Goal: Leave review/rating

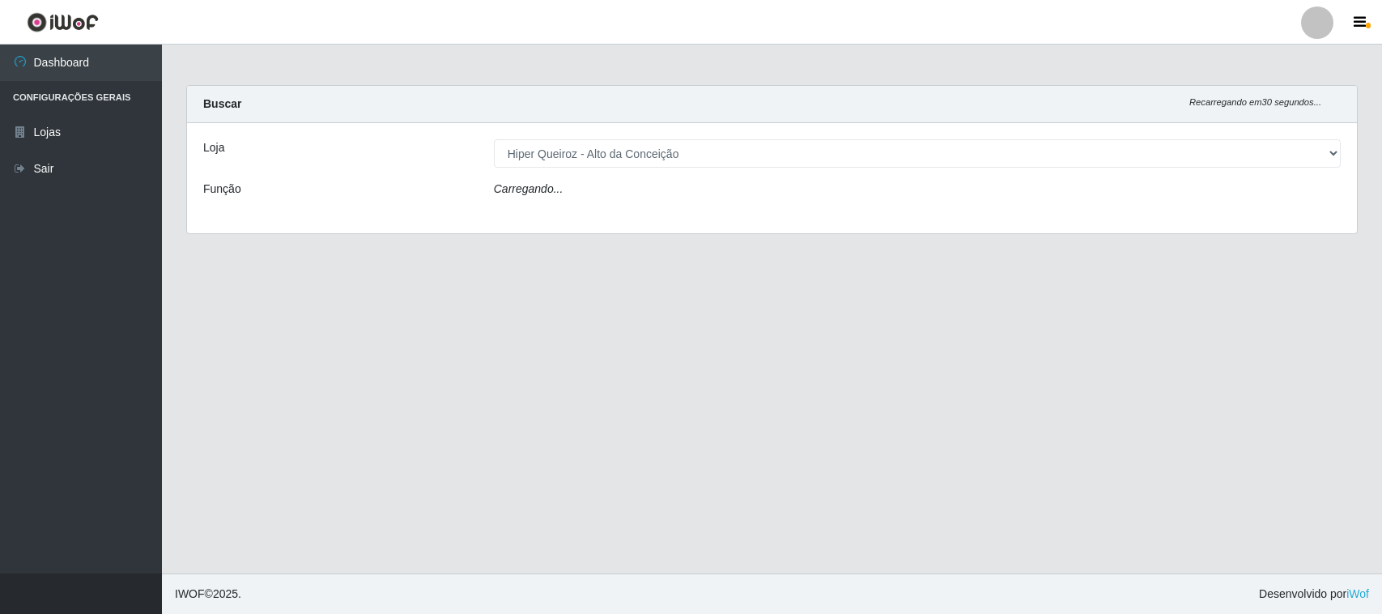
select select "515"
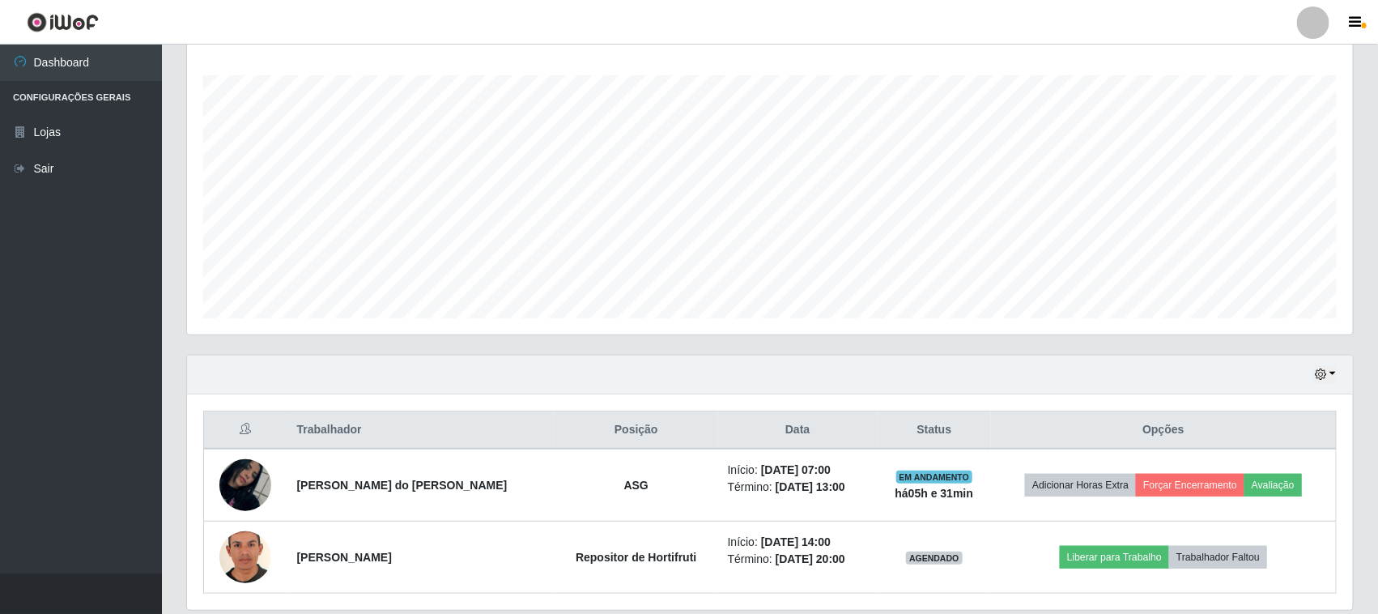
scroll to position [318, 0]
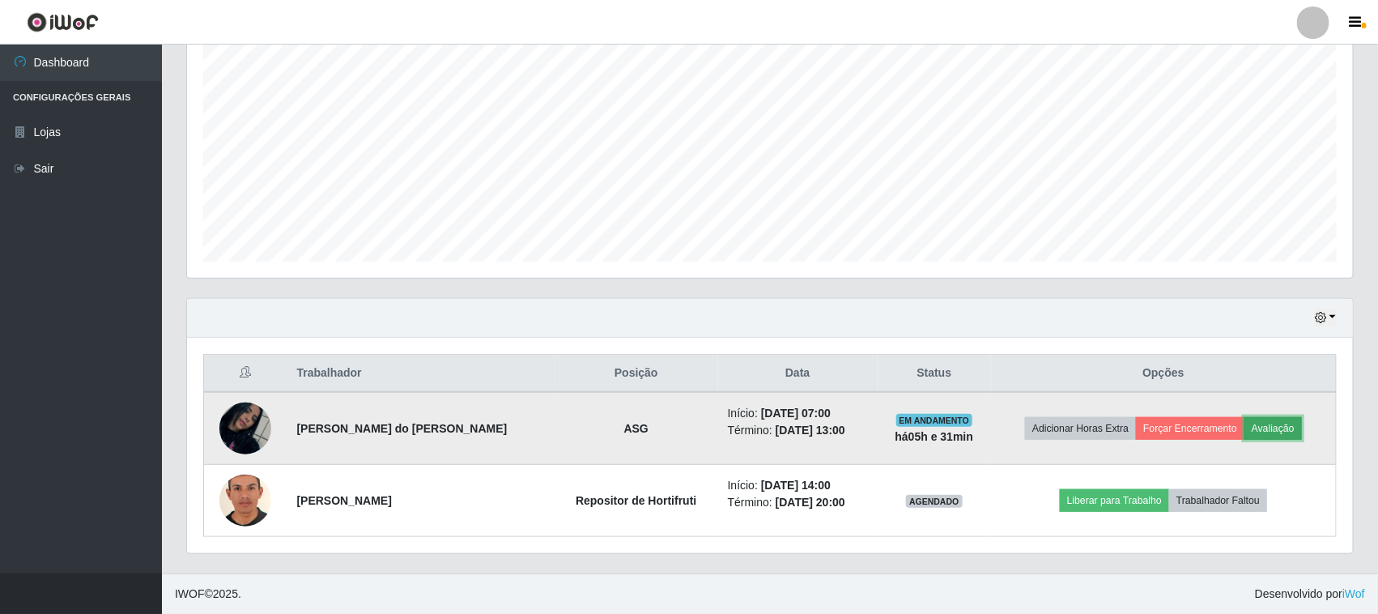
click at [1276, 431] on button "Avaliação" at bounding box center [1272, 428] width 57 height 23
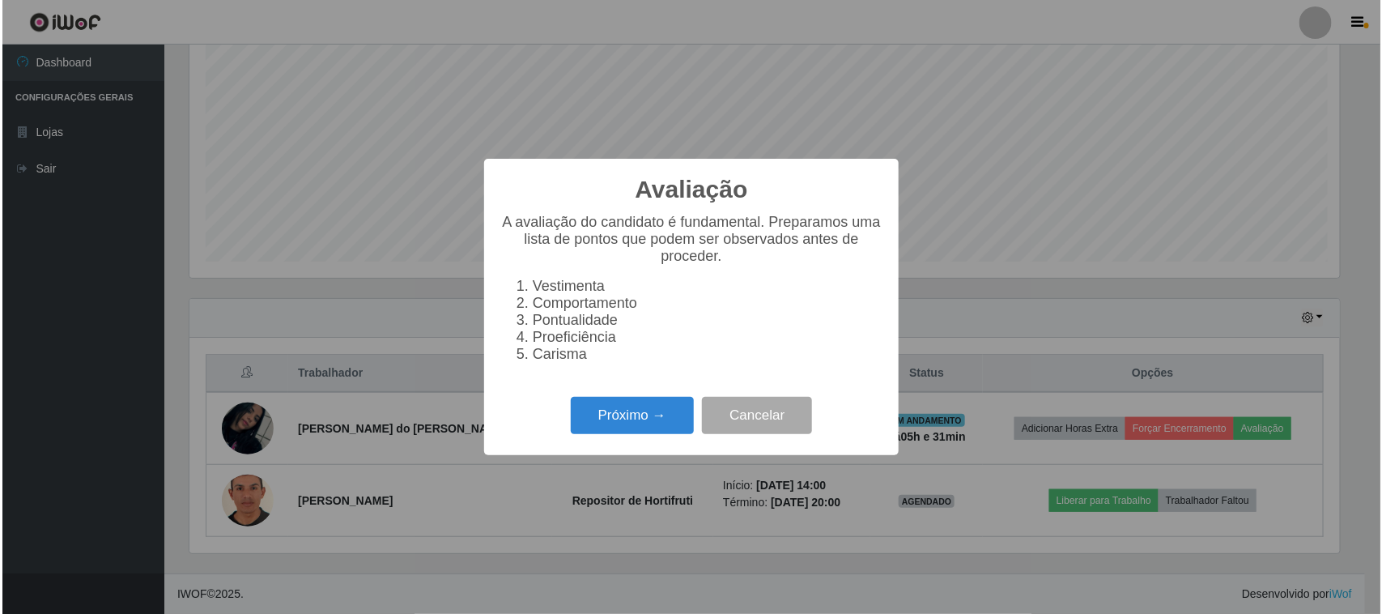
scroll to position [337, 1154]
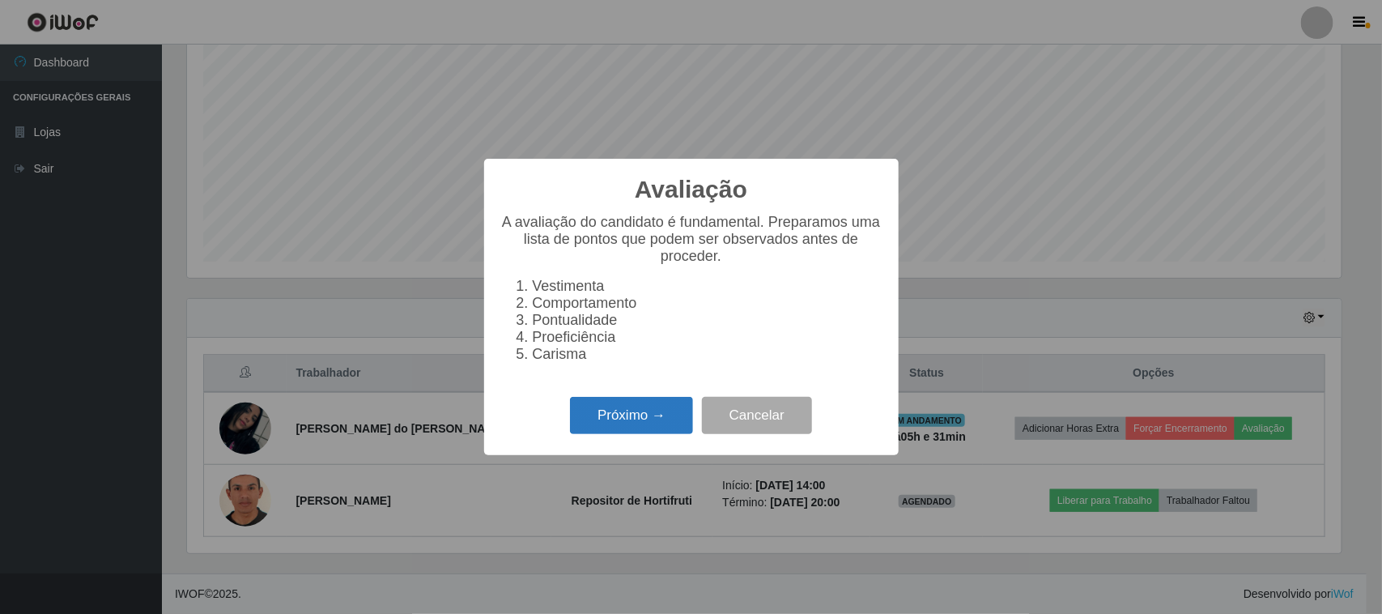
click at [648, 431] on button "Próximo →" at bounding box center [631, 416] width 123 height 38
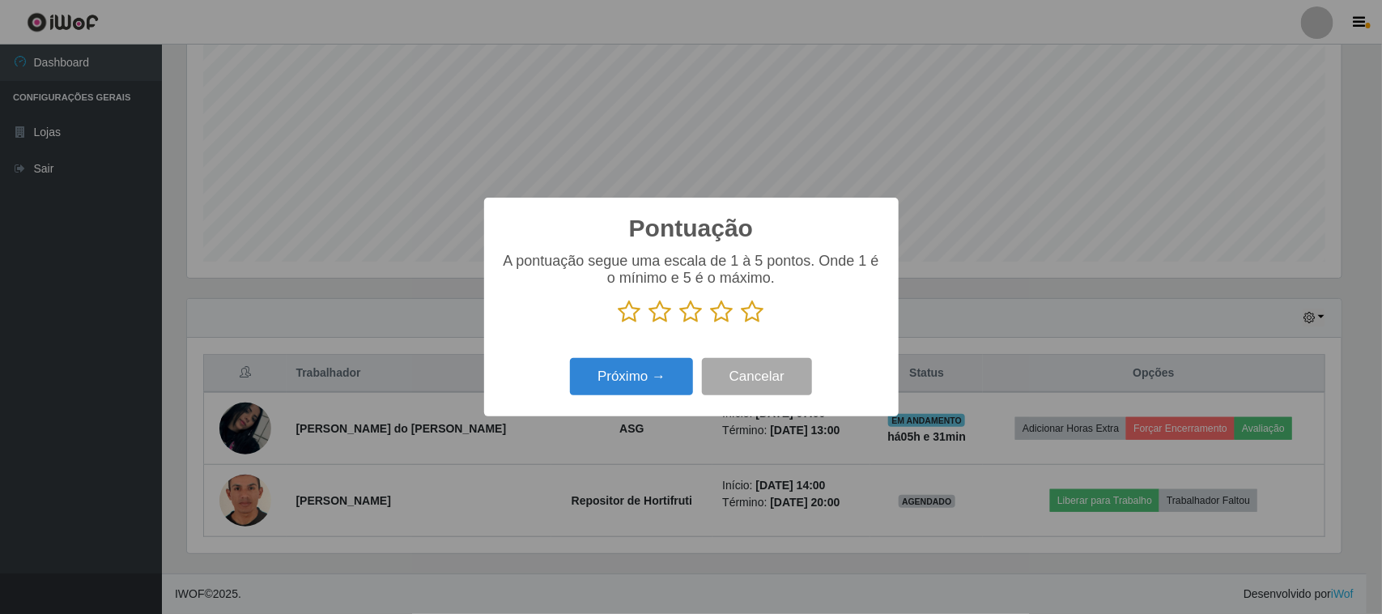
click at [749, 318] on icon at bounding box center [752, 311] width 23 height 24
click at [741, 324] on input "radio" at bounding box center [741, 324] width 0 height 0
click at [645, 389] on button "Próximo →" at bounding box center [631, 377] width 123 height 38
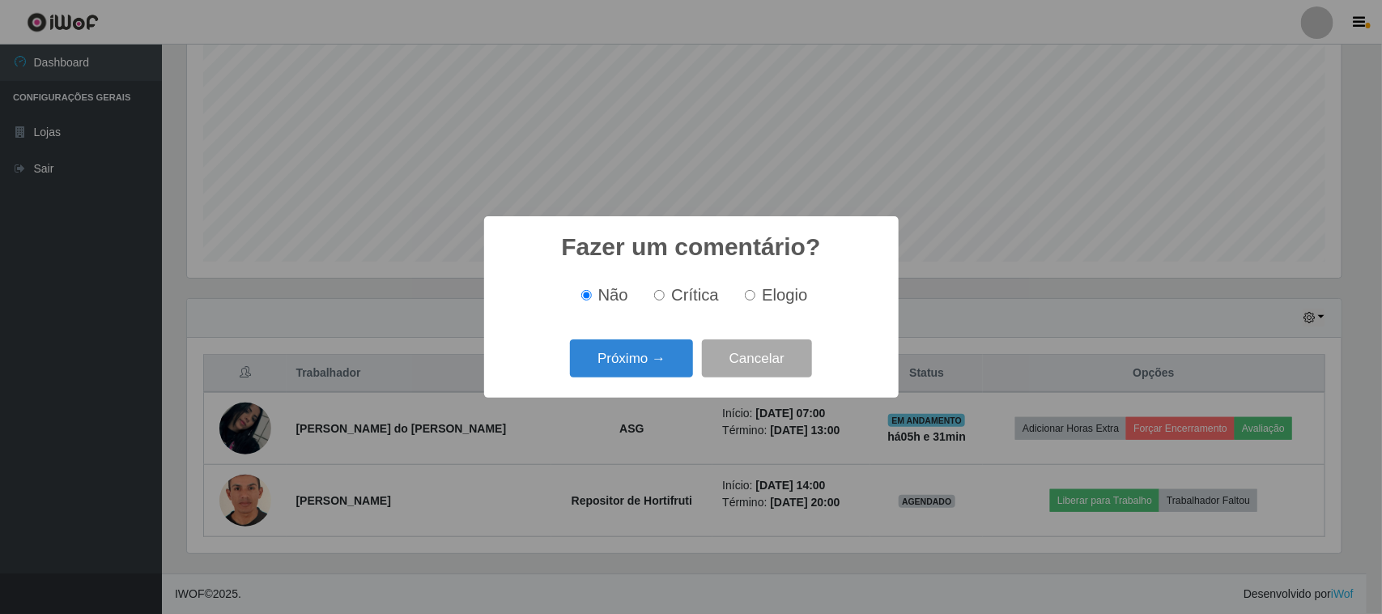
click at [762, 296] on span "Elogio" at bounding box center [784, 295] width 45 height 18
click at [755, 296] on input "Elogio" at bounding box center [750, 295] width 11 height 11
radio input "true"
click at [665, 354] on button "Próximo →" at bounding box center [631, 358] width 123 height 38
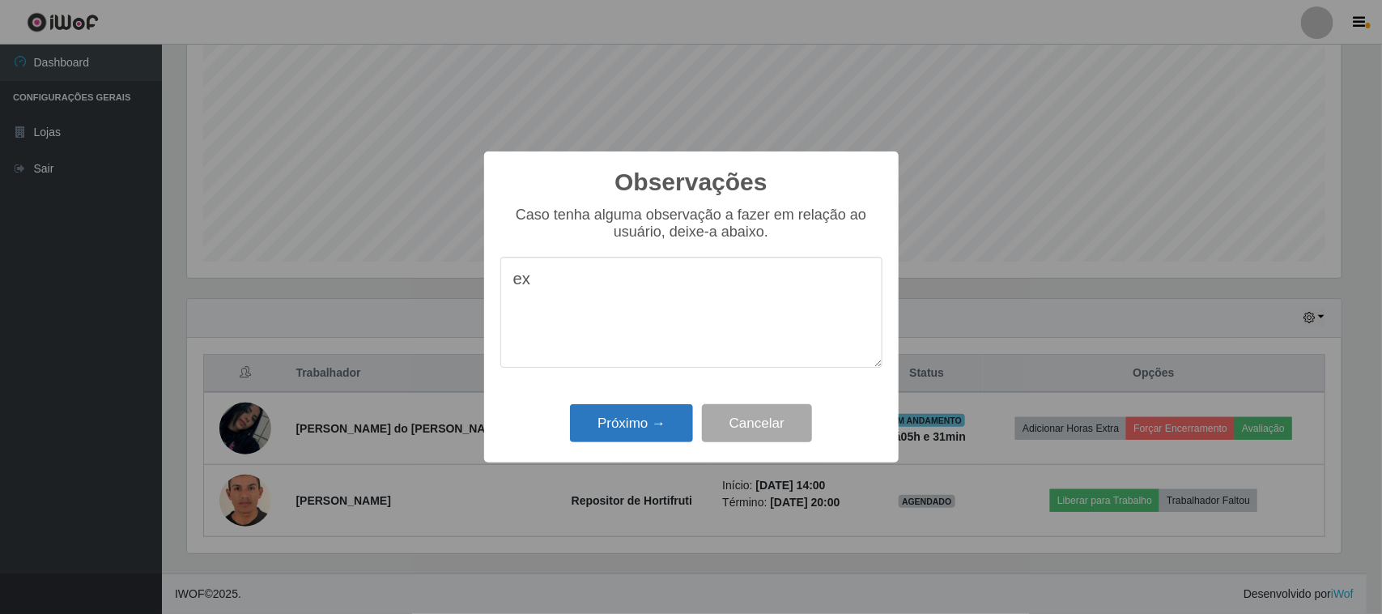
type textarea "e"
type textarea "excelente trabalho!"
click at [625, 434] on button "Próximo →" at bounding box center [631, 423] width 123 height 38
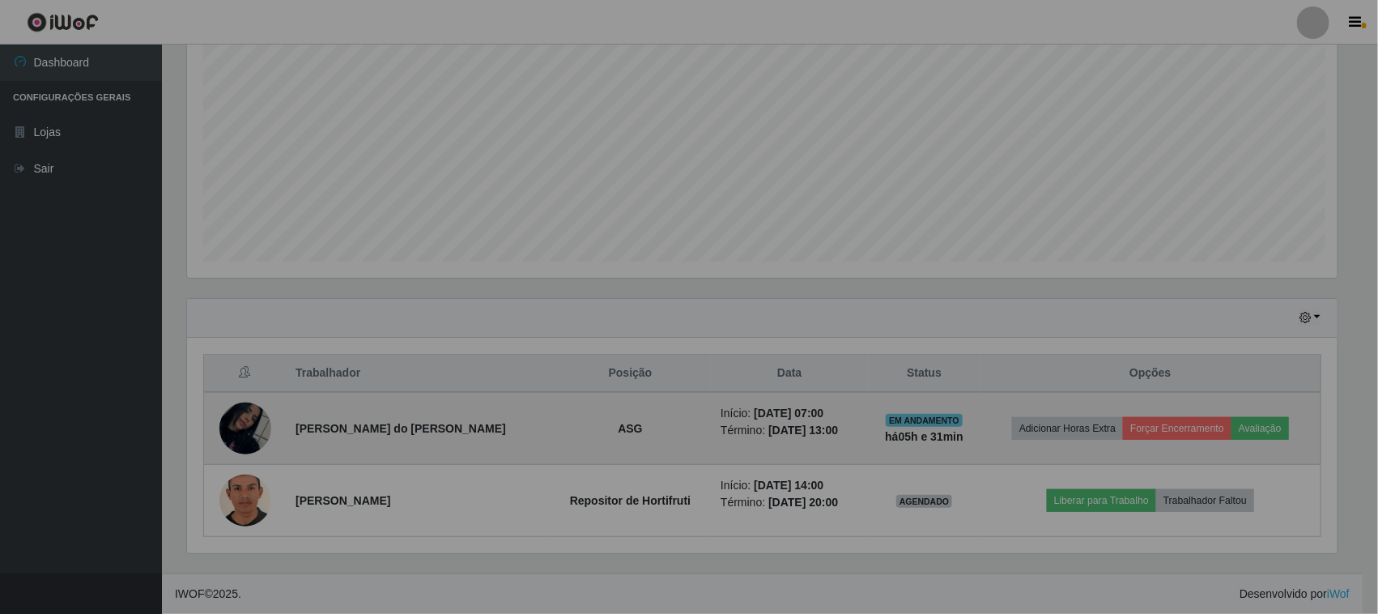
scroll to position [337, 1166]
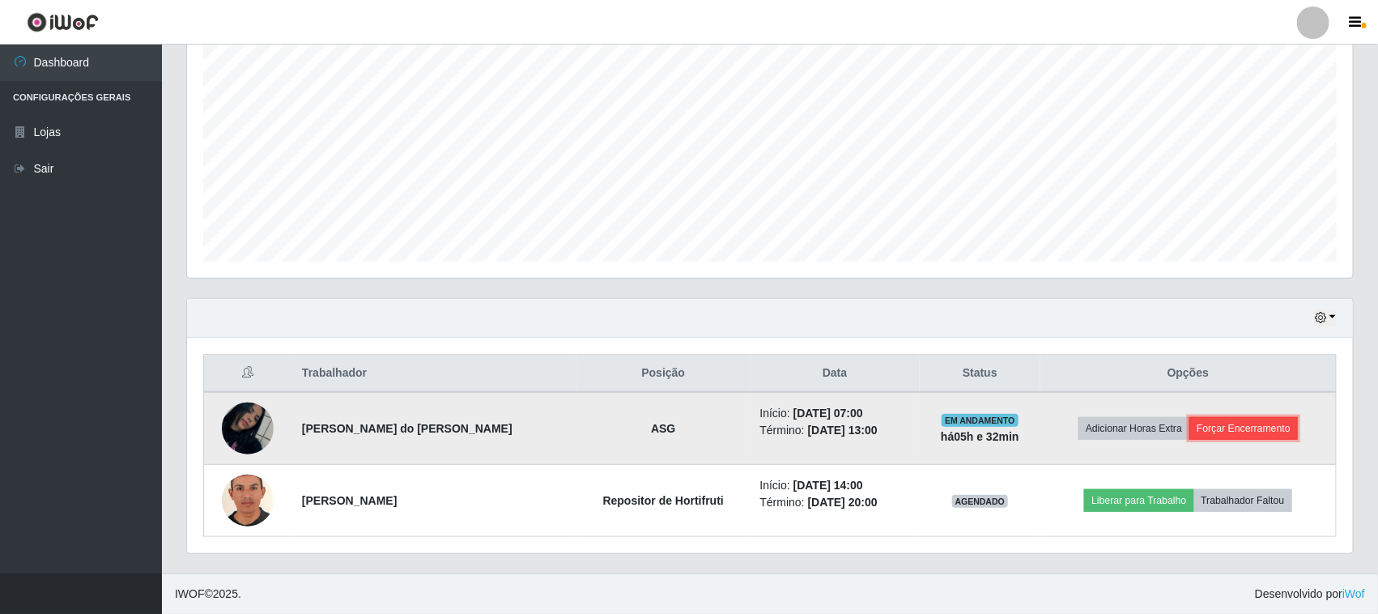
click at [1251, 430] on button "Forçar Encerramento" at bounding box center [1243, 428] width 108 height 23
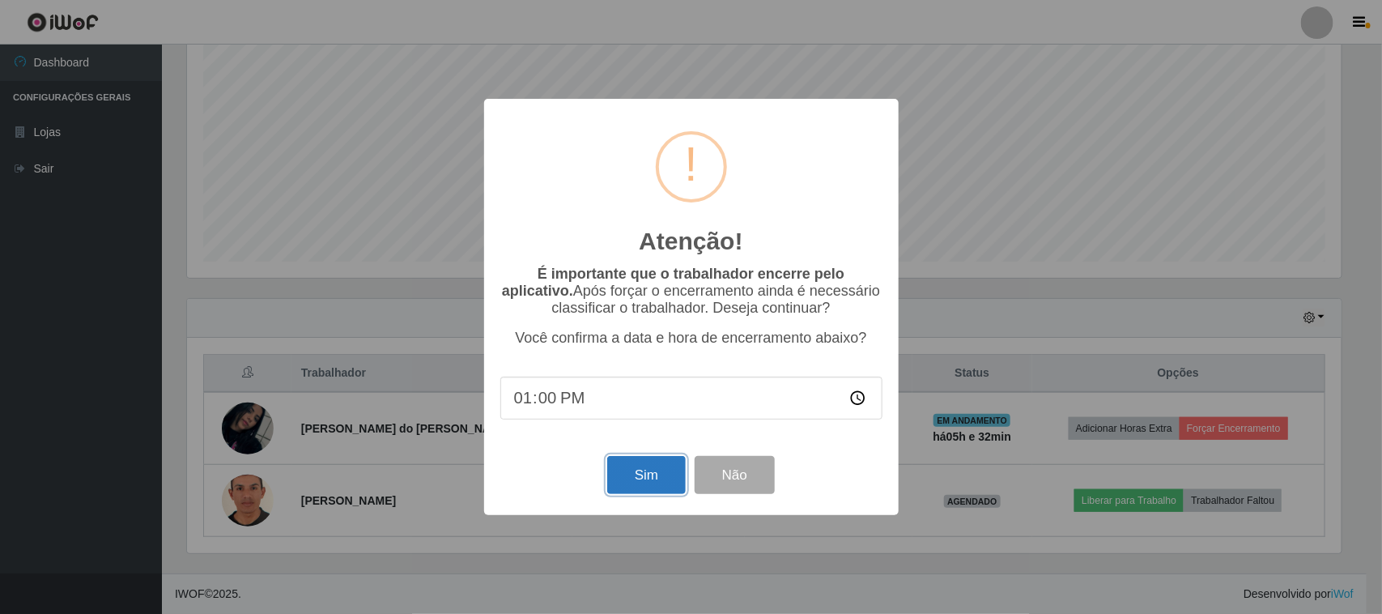
click at [648, 476] on button "Sim" at bounding box center [646, 475] width 79 height 38
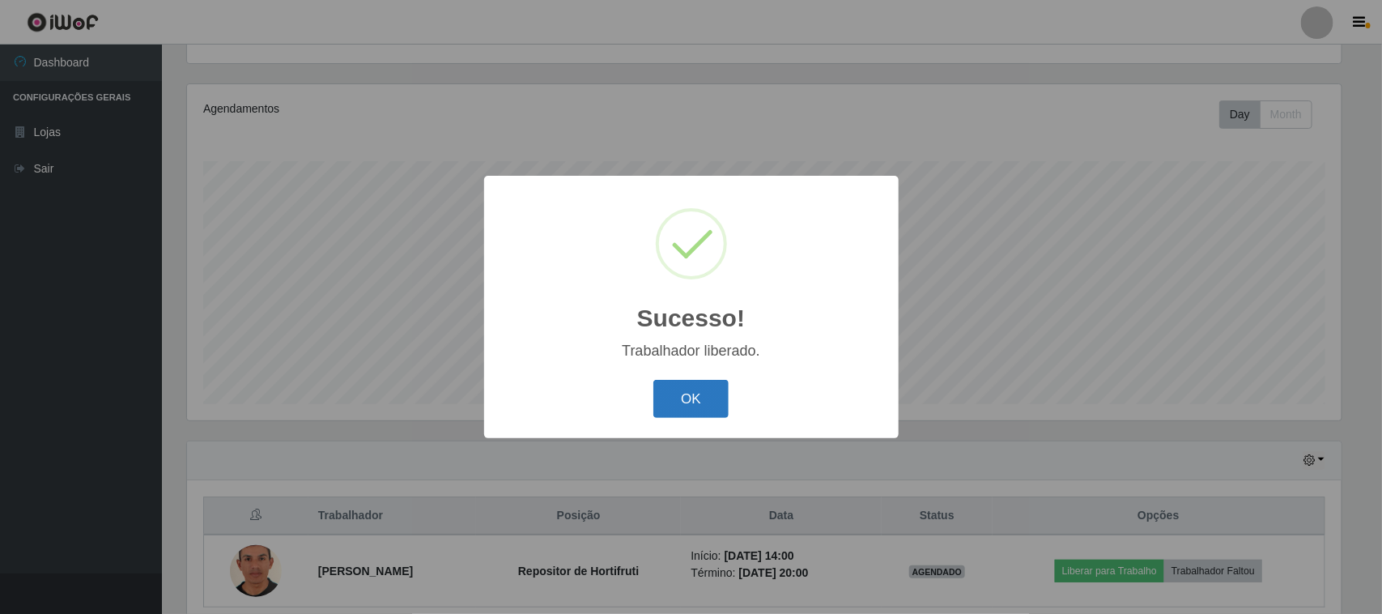
click at [680, 411] on button "OK" at bounding box center [690, 399] width 75 height 38
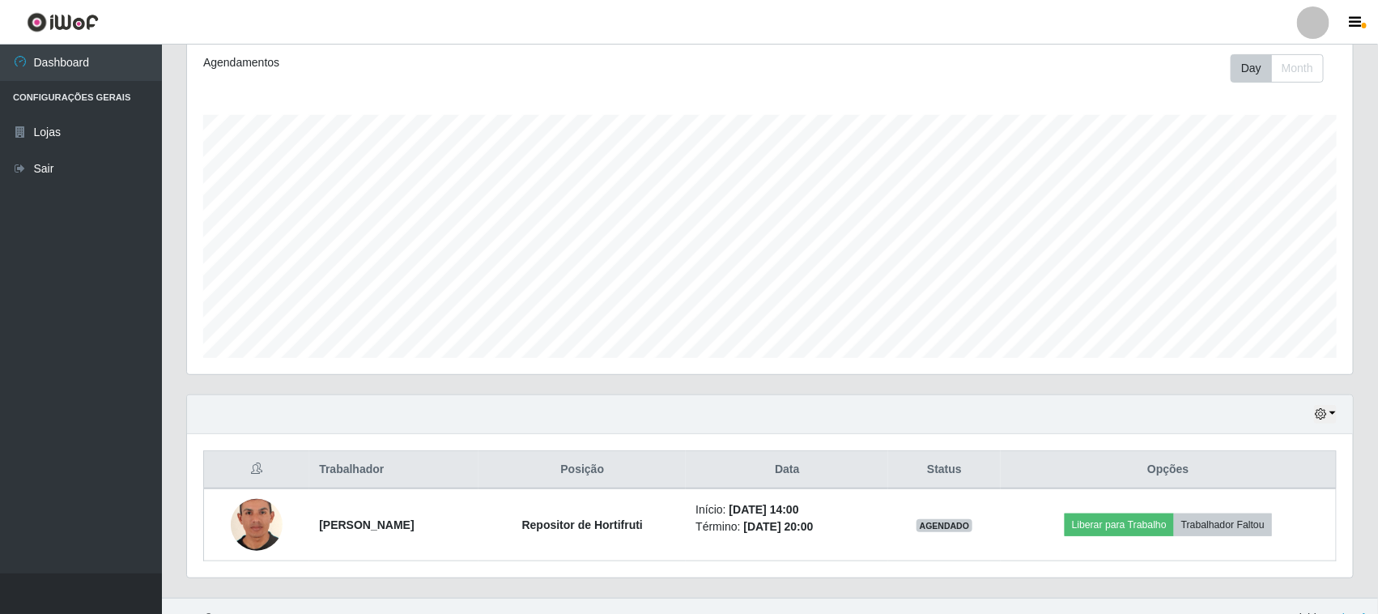
scroll to position [247, 0]
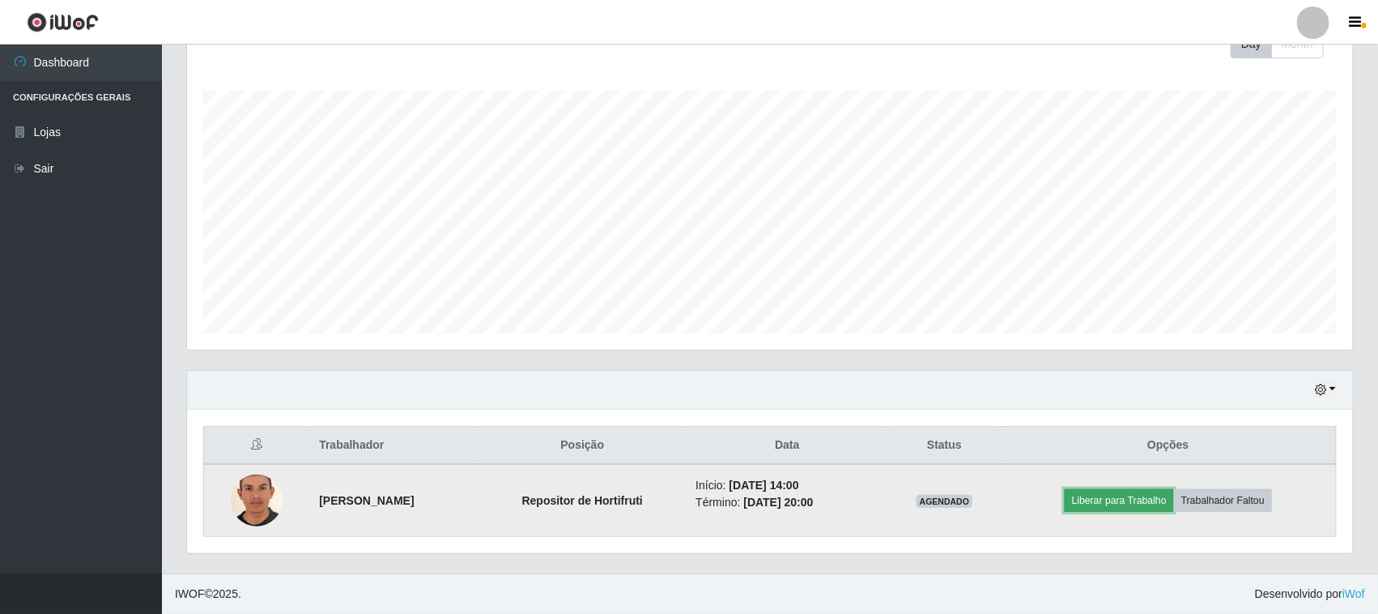
click at [1106, 498] on button "Liberar para Trabalho" at bounding box center [1118, 500] width 109 height 23
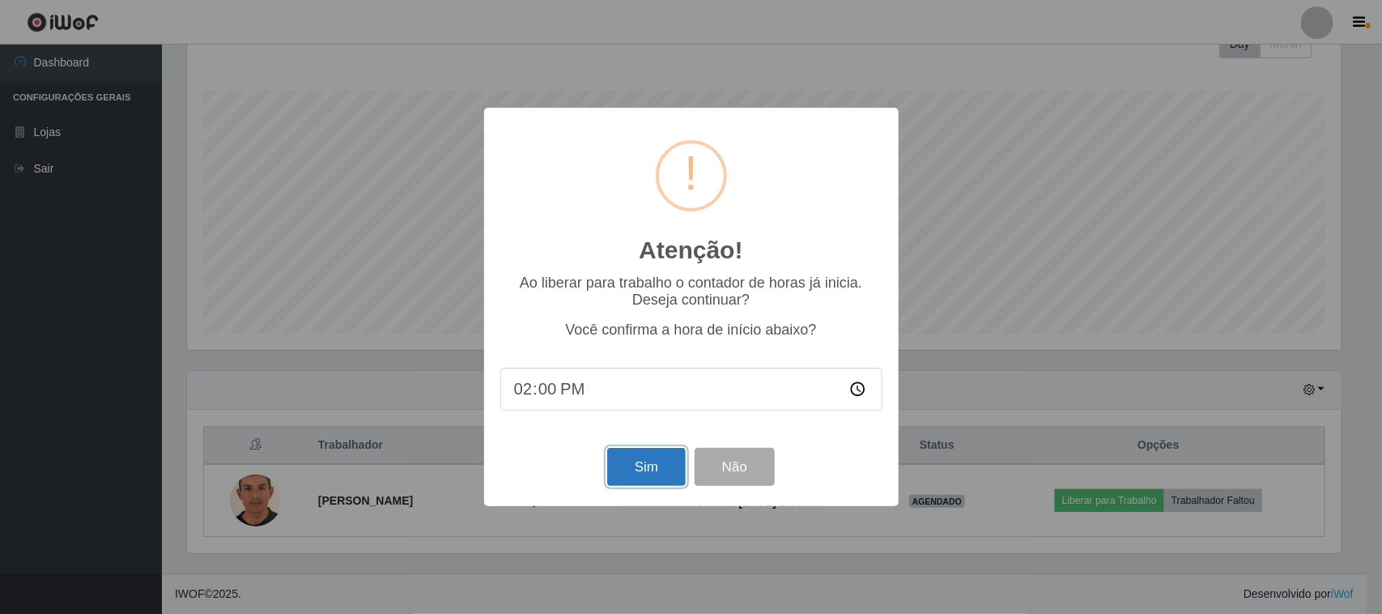
click at [609, 475] on button "Sim" at bounding box center [646, 467] width 79 height 38
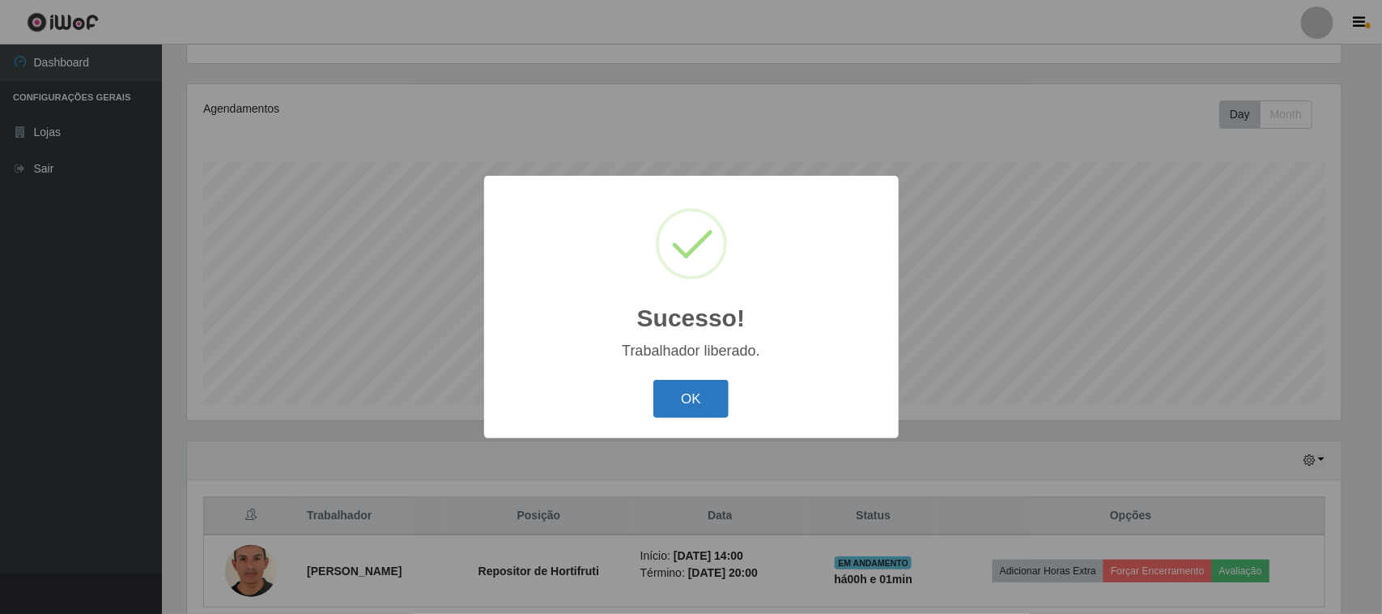
click at [680, 382] on button "OK" at bounding box center [690, 399] width 75 height 38
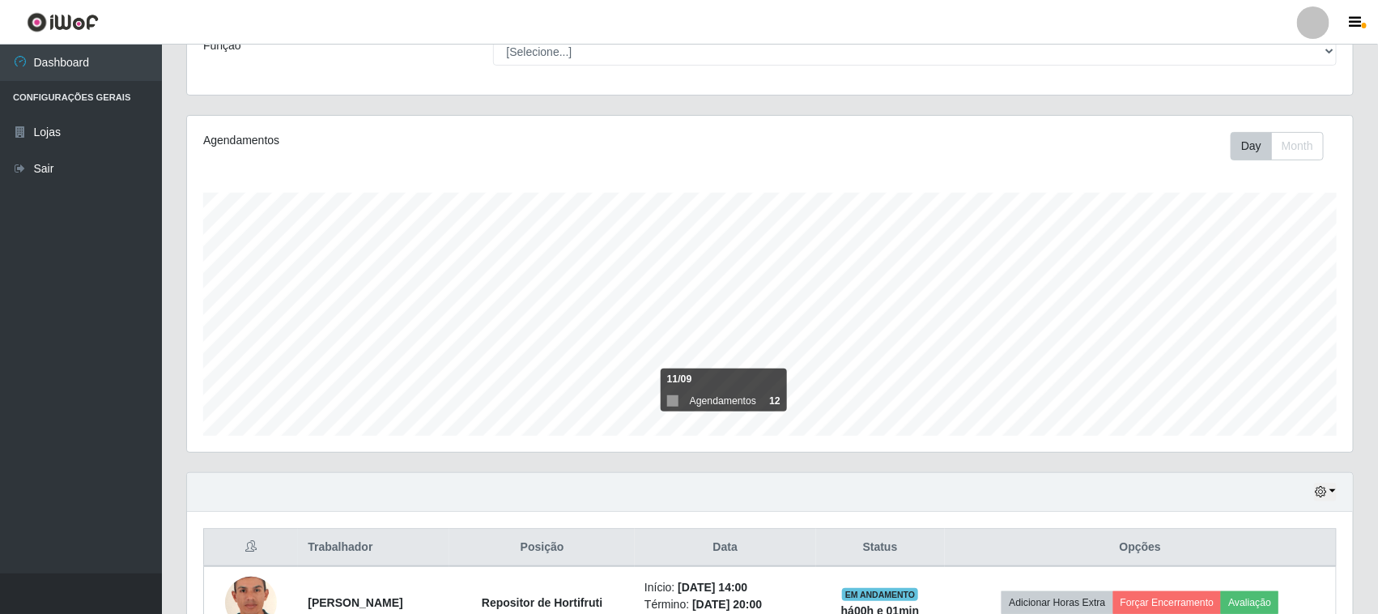
scroll to position [0, 0]
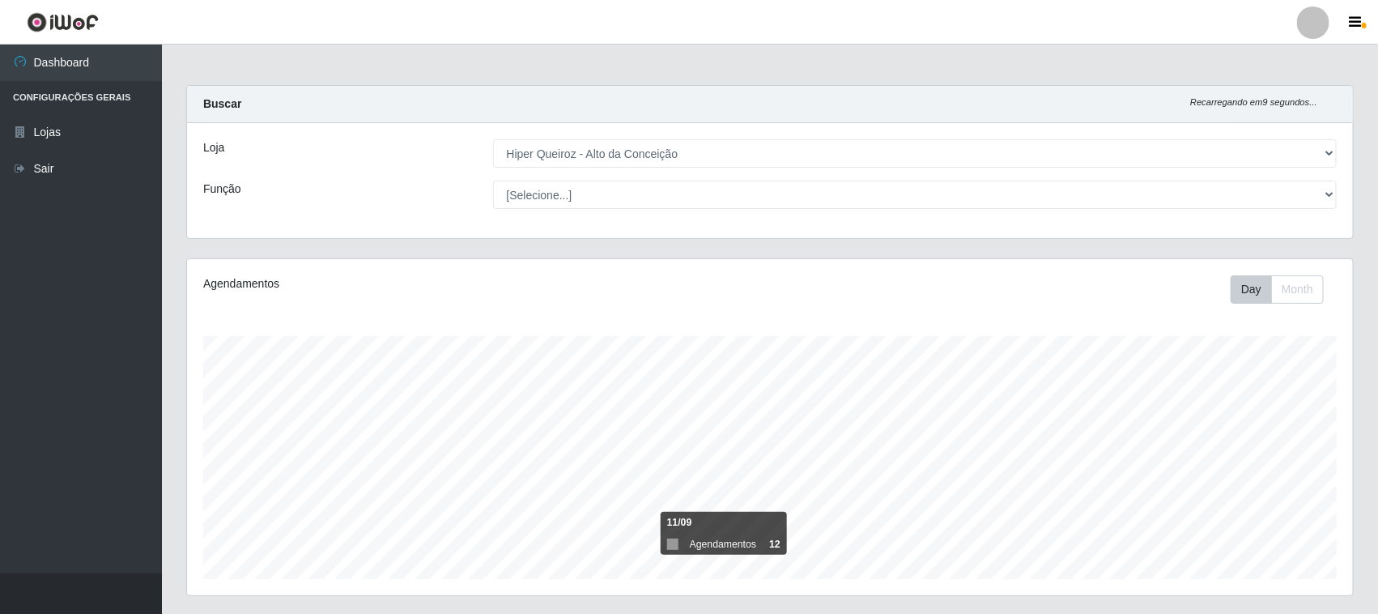
click at [719, 316] on div "Agendamentos Day Month 11/09 Agendamentos 12" at bounding box center [770, 427] width 1166 height 336
